Goal: Submit feedback/report problem: Submit feedback/report problem

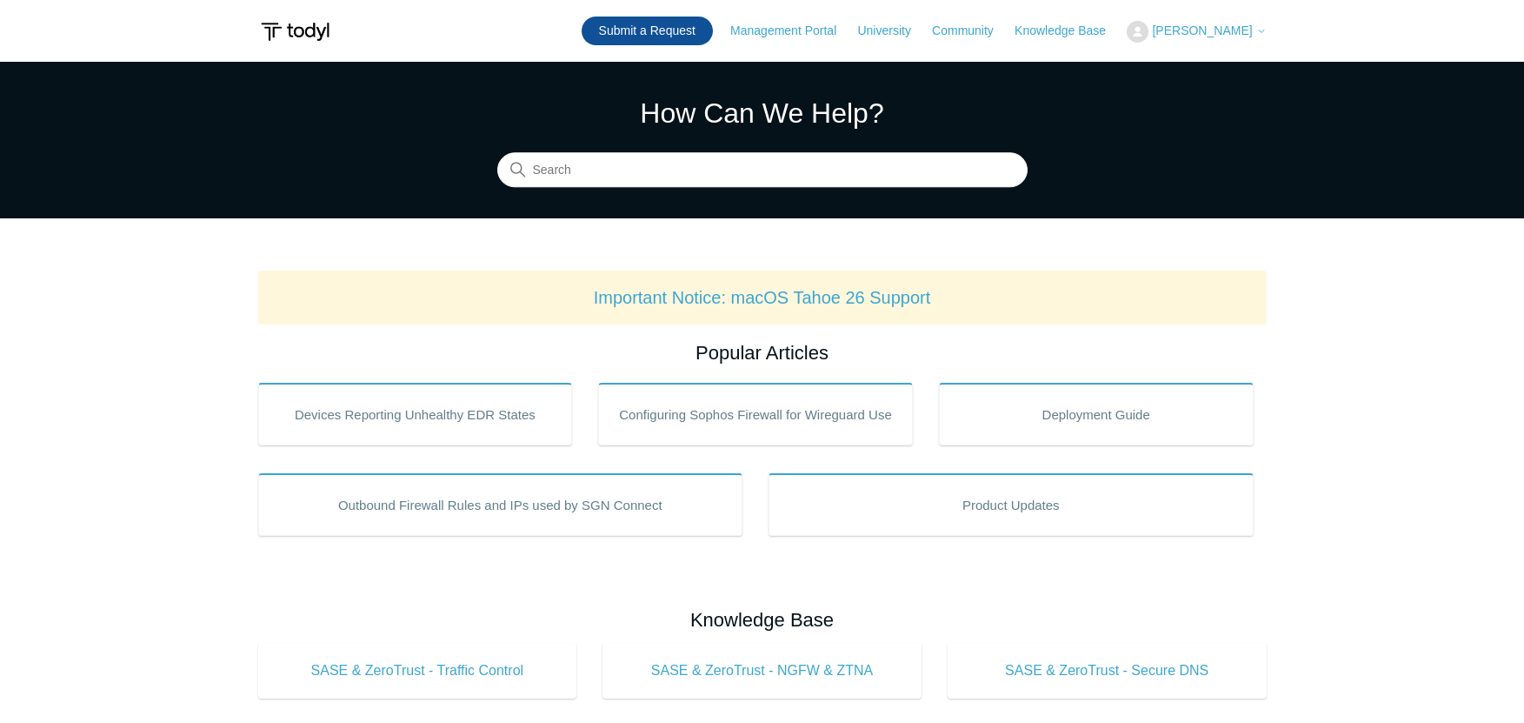
click at [713, 27] on link "Submit a Request" at bounding box center [647, 31] width 131 height 29
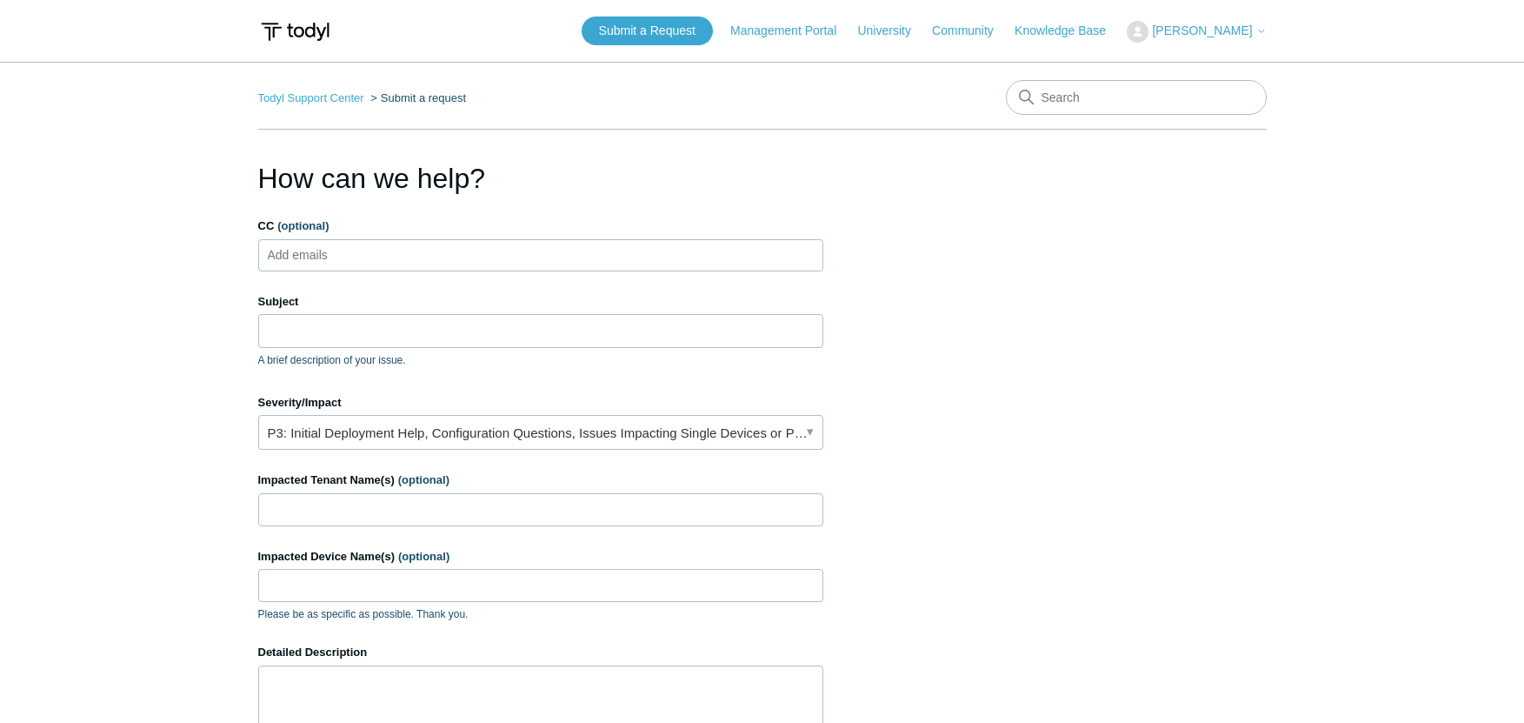
click at [407, 261] on ul "Add emails" at bounding box center [540, 255] width 565 height 32
click at [338, 329] on input "Subject" at bounding box center [540, 330] width 565 height 33
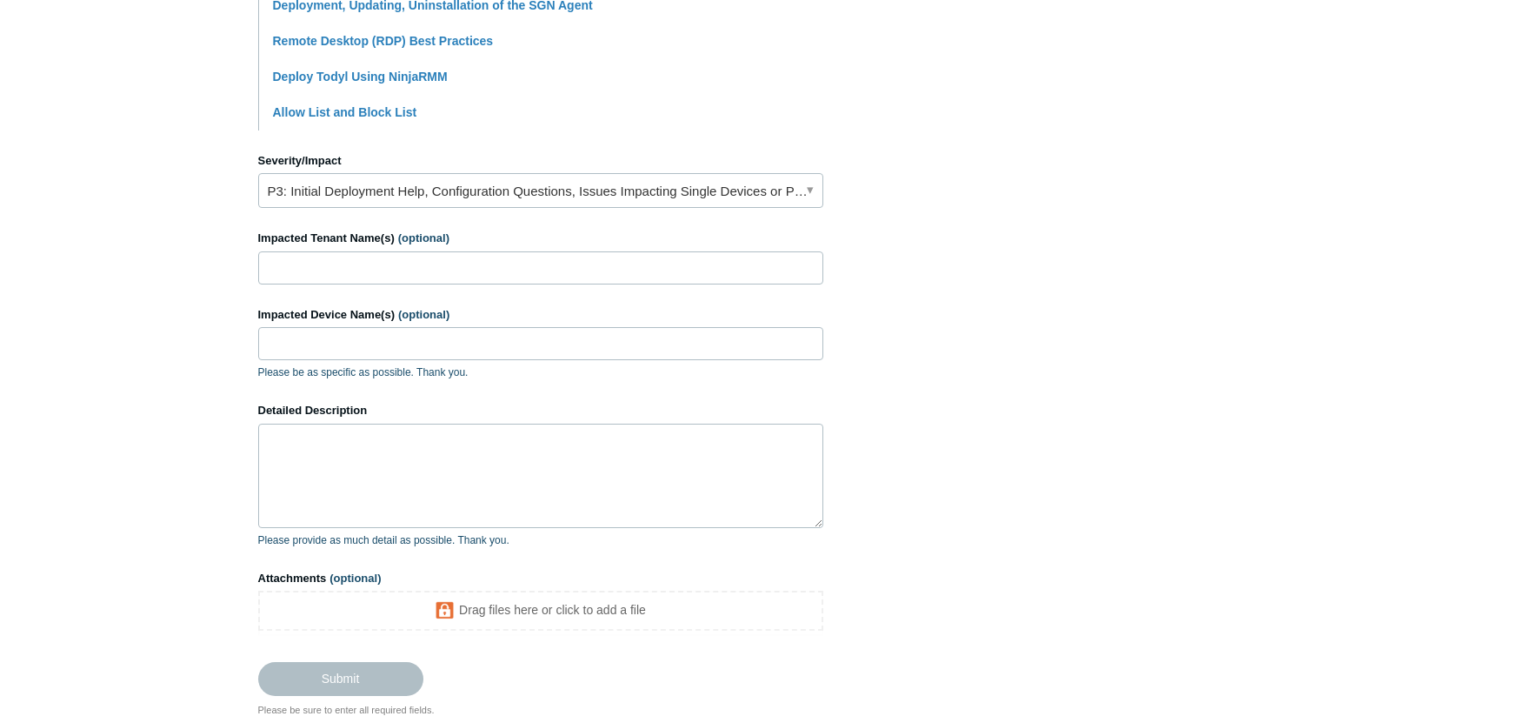
scroll to position [696, 0]
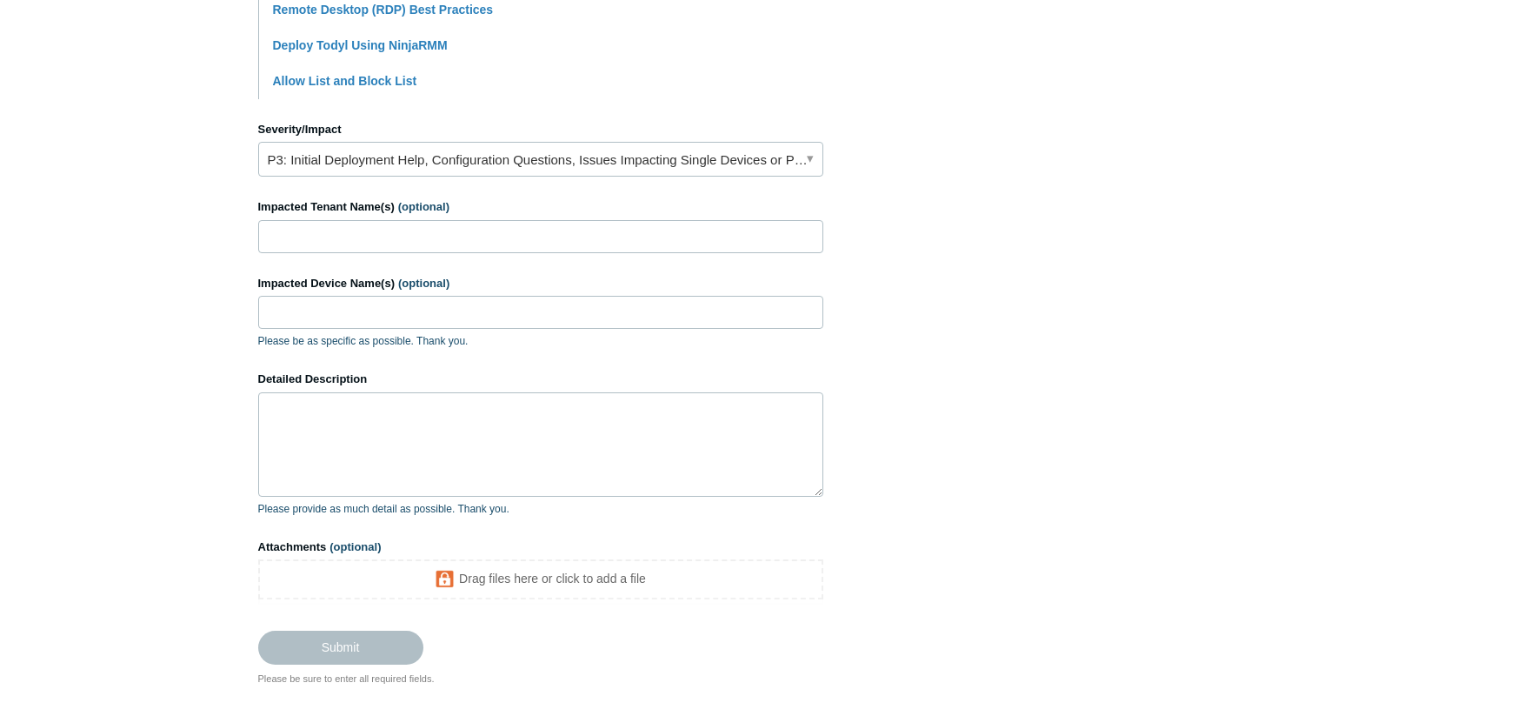
type input "2FA Enabled but not being prompted"
click at [337, 463] on textarea "Detailed Description" at bounding box center [540, 444] width 565 height 104
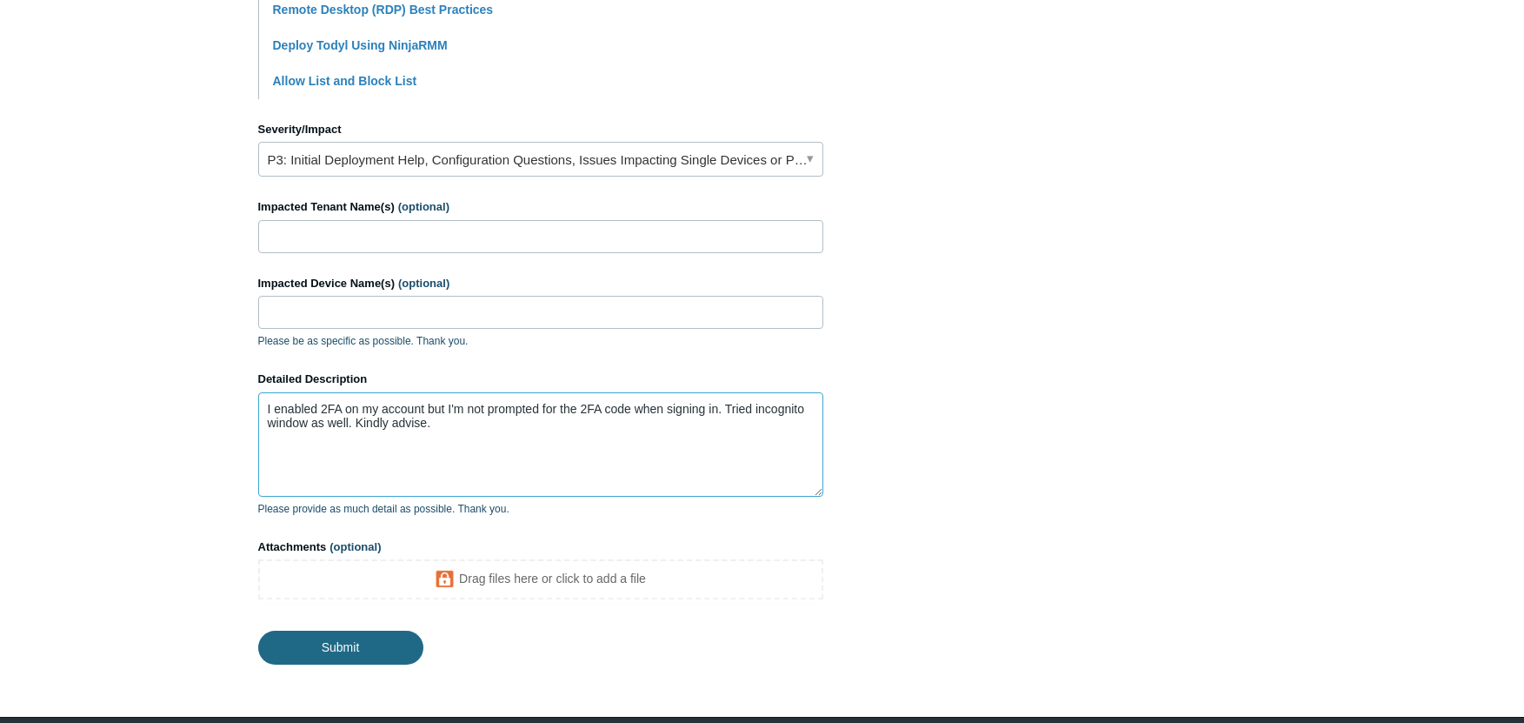
type textarea "I enabled 2FA on my account but I'm not prompted for the 2FA code when signing …"
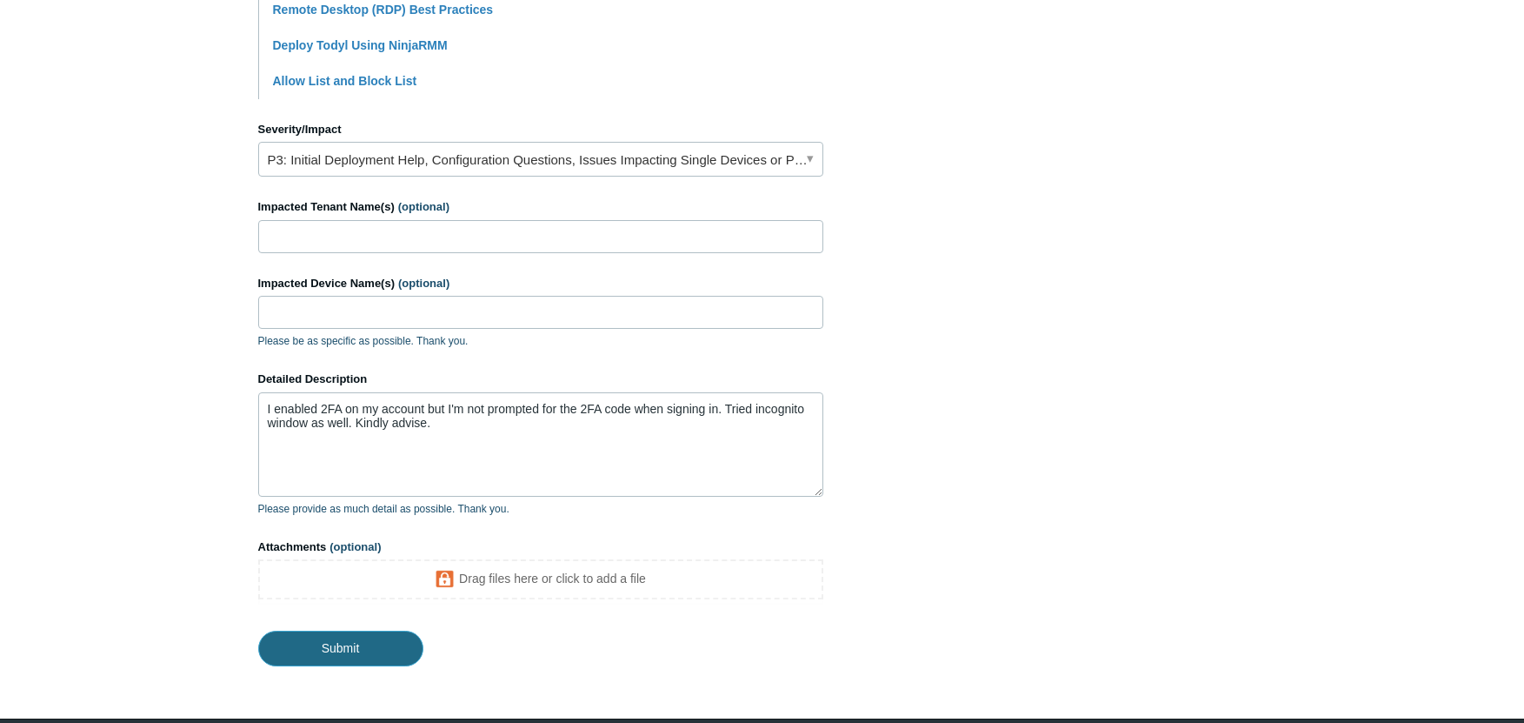
click at [342, 654] on input "Submit" at bounding box center [340, 647] width 165 height 35
